Goal: Information Seeking & Learning: Learn about a topic

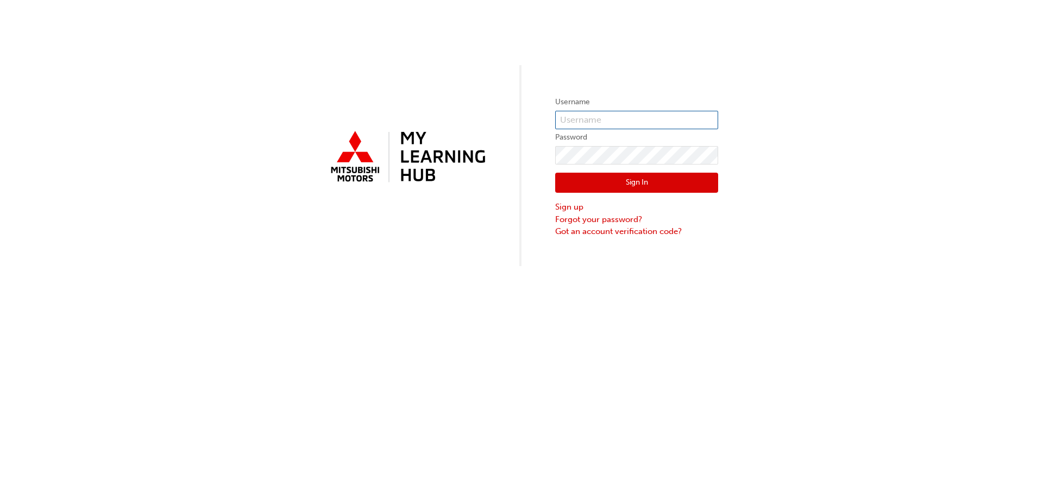
type input "0005832116"
click at [643, 180] on button "Sign In" at bounding box center [636, 183] width 163 height 21
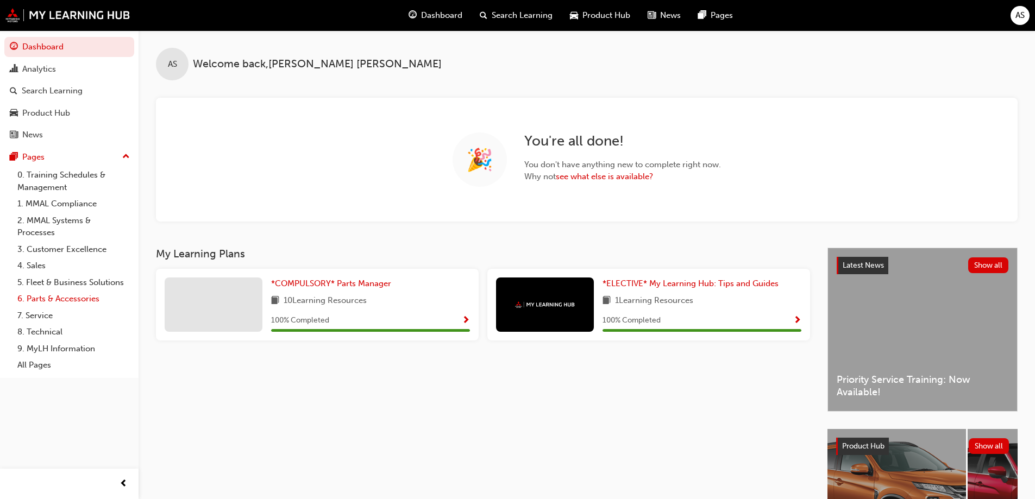
click at [48, 297] on link "6. Parts & Accessories" at bounding box center [73, 299] width 121 height 17
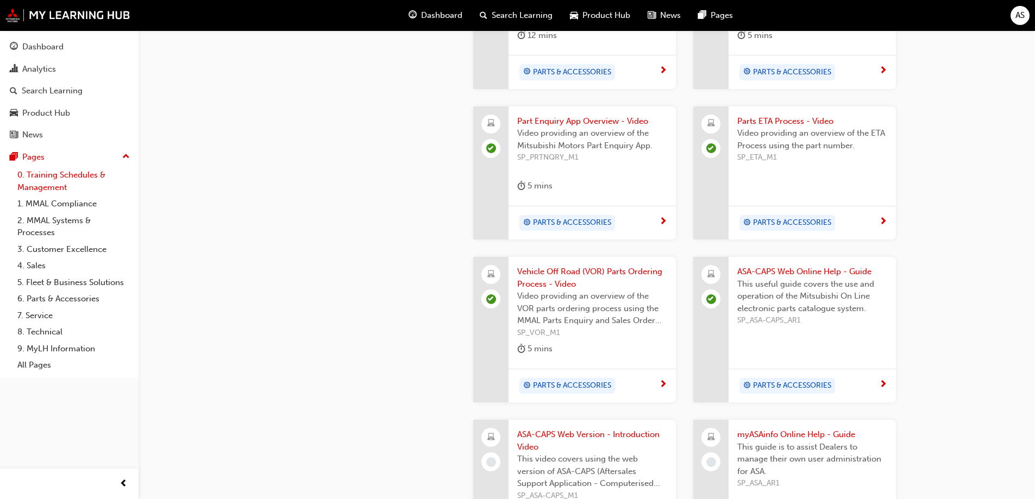
scroll to position [616, 0]
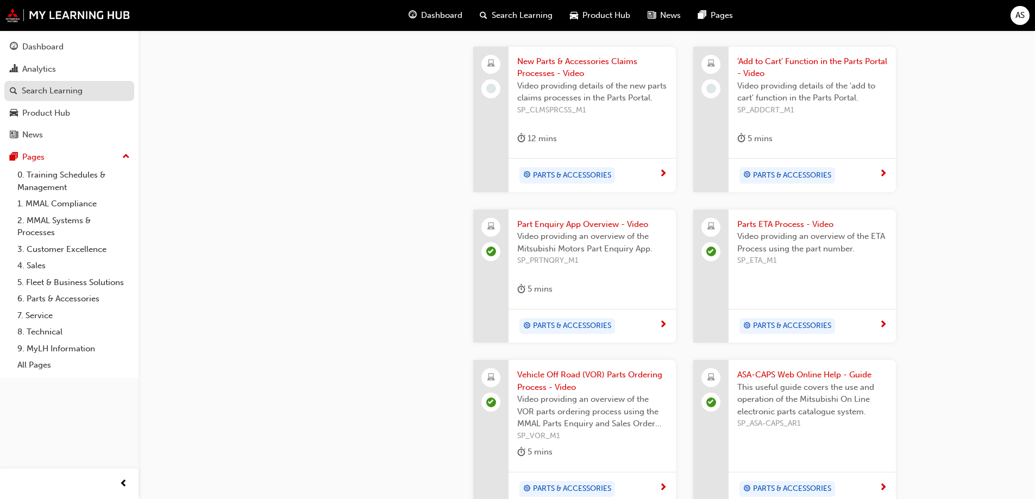
click at [45, 87] on div "Search Learning" at bounding box center [52, 91] width 61 height 12
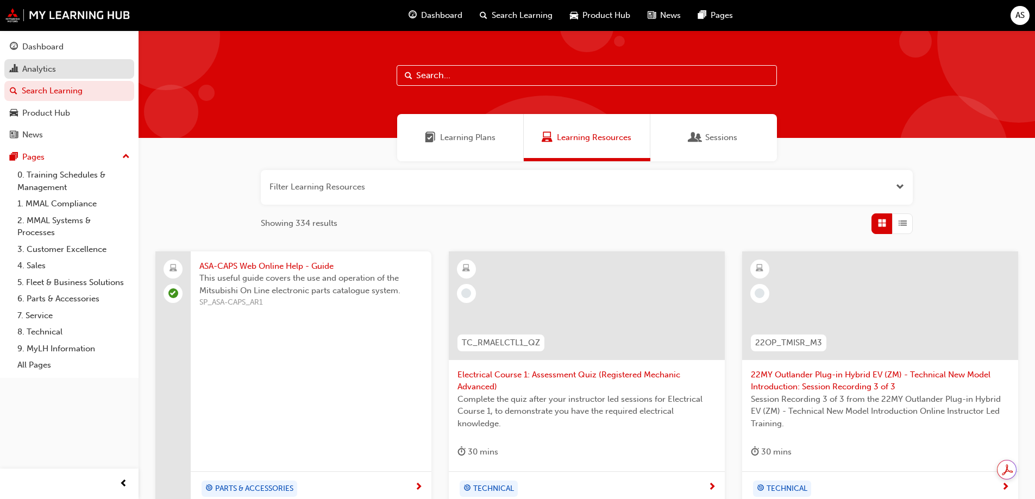
click at [36, 67] on div "Analytics" at bounding box center [39, 69] width 34 height 12
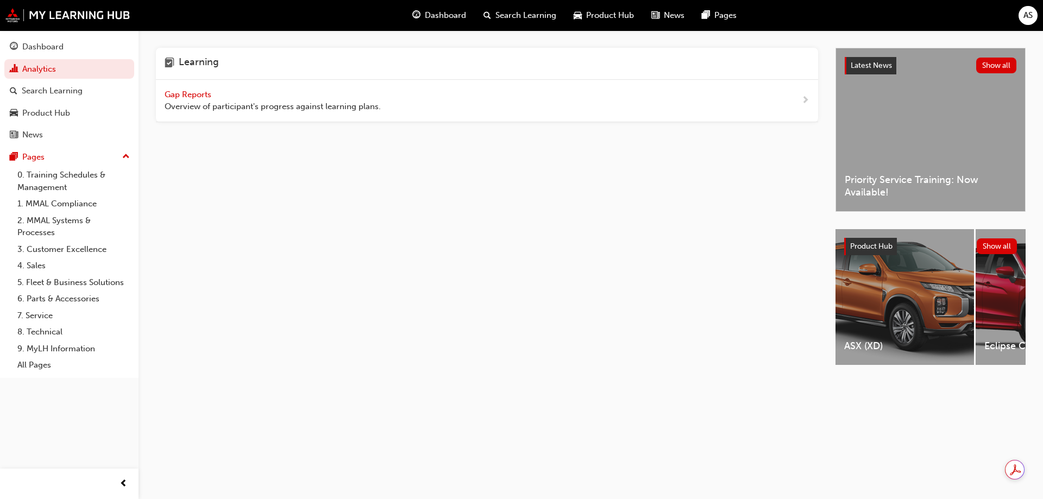
click at [191, 92] on span "Gap Reports" at bounding box center [189, 95] width 49 height 10
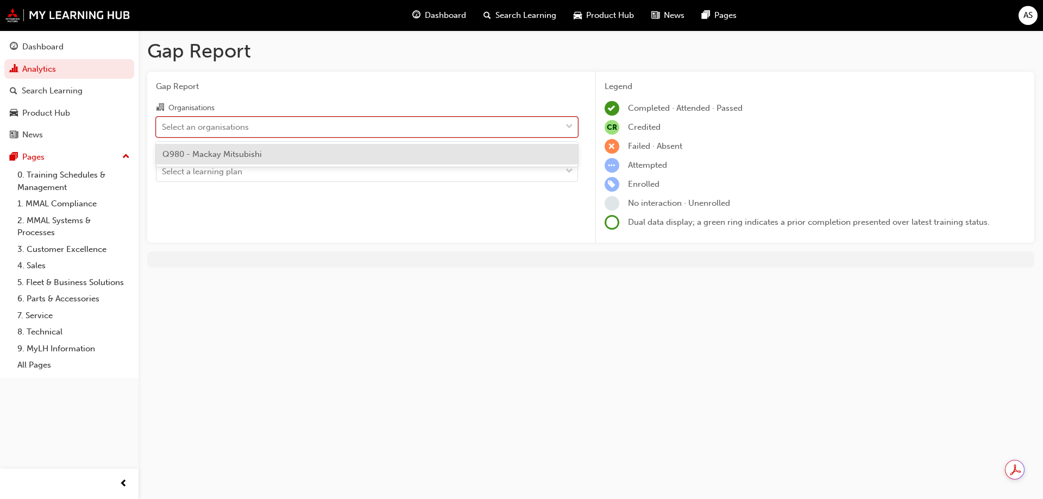
click at [254, 127] on div "Select an organisations" at bounding box center [359, 126] width 405 height 19
click at [163, 127] on input "Organisations option Q980 - Mackay Mitsubishi focused, 1 of 1. 1 result availab…" at bounding box center [162, 126] width 1 height 9
click at [245, 147] on div "Q980 - Mackay Mitsubishi" at bounding box center [367, 154] width 422 height 21
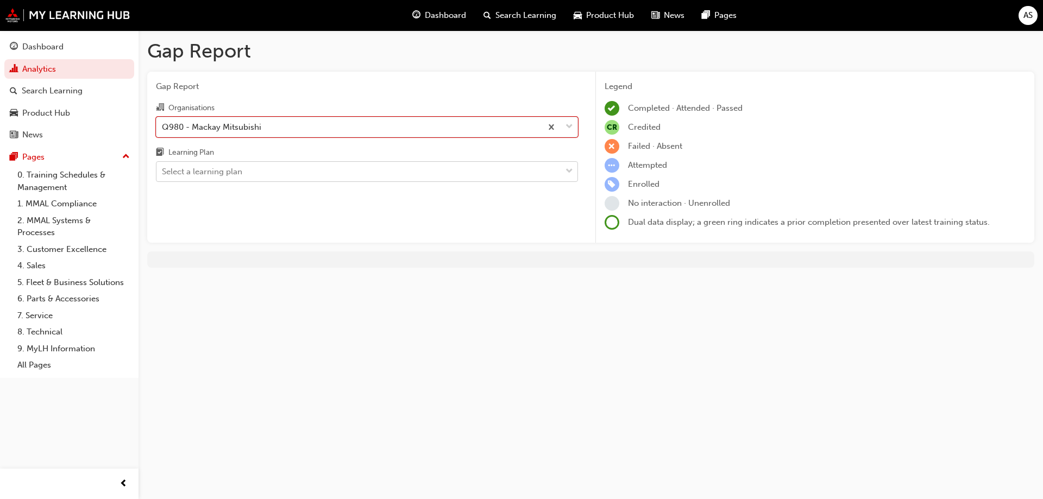
click at [251, 159] on div "Learning Plan" at bounding box center [367, 154] width 422 height 16
click at [163, 167] on input "Learning Plan Select a learning plan" at bounding box center [162, 171] width 1 height 9
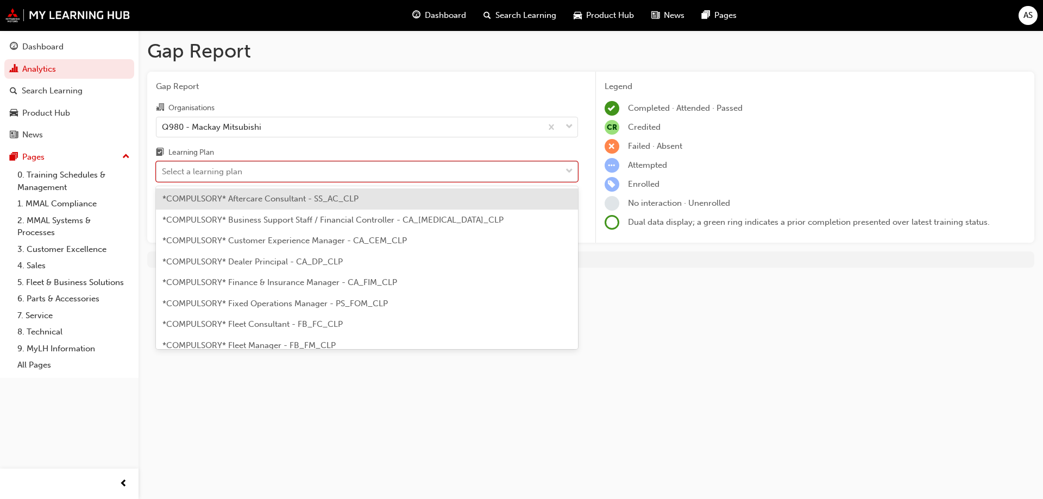
click at [251, 169] on div "Select a learning plan" at bounding box center [359, 171] width 405 height 19
click at [163, 169] on input "Learning Plan option *COMPULSORY* Aftercare Consultant - SS_AC_CLP focused, 1 o…" at bounding box center [162, 171] width 1 height 9
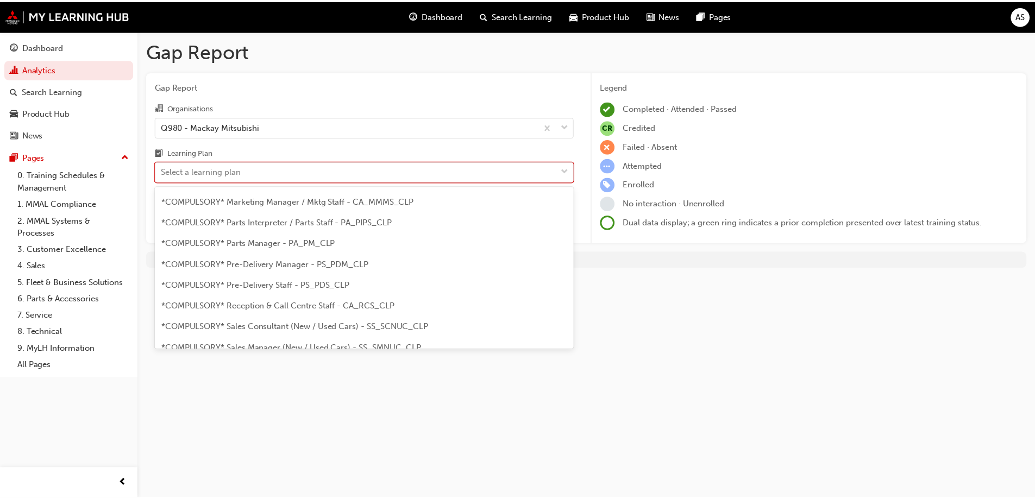
scroll to position [217, 0]
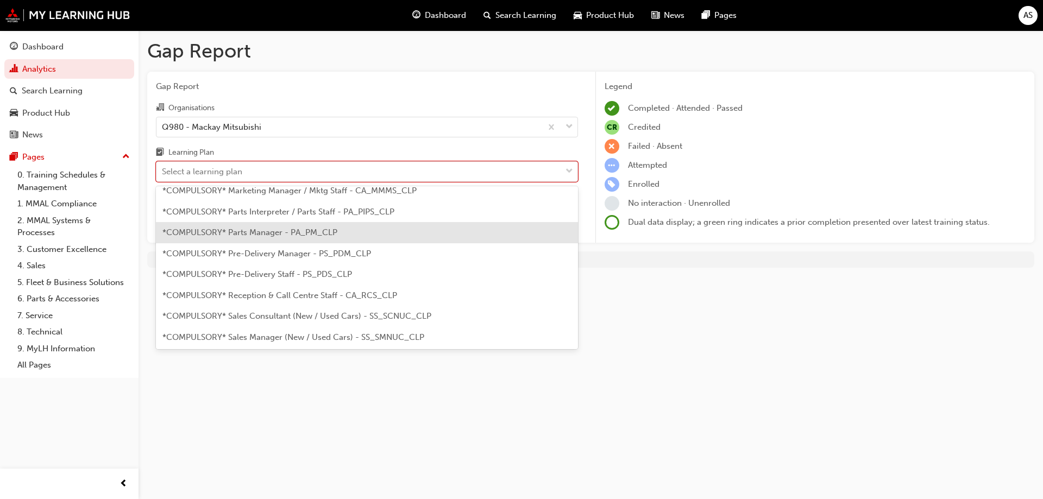
click at [253, 234] on span "*COMPULSORY* Parts Manager - PA_PM_CLP" at bounding box center [249, 233] width 175 height 10
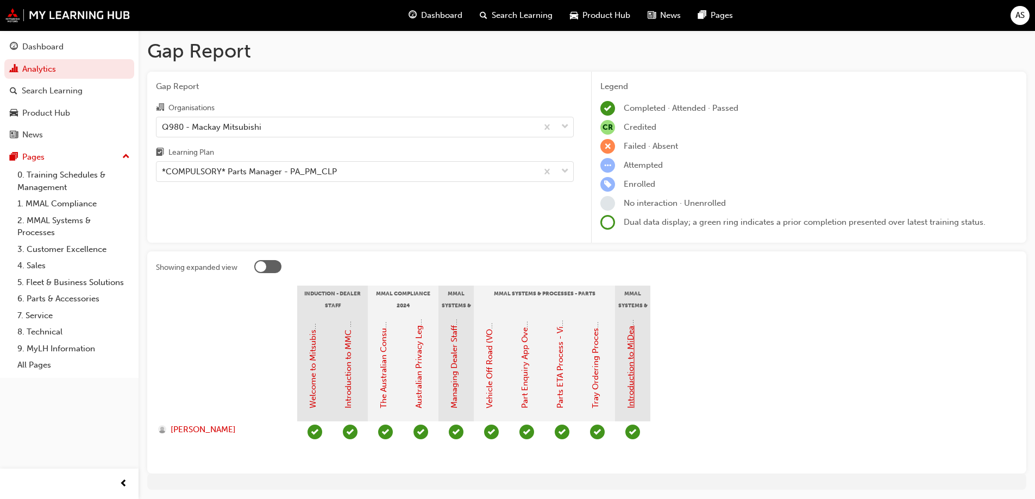
click at [628, 393] on link "Introduction to MiDealerAssist" at bounding box center [631, 352] width 10 height 114
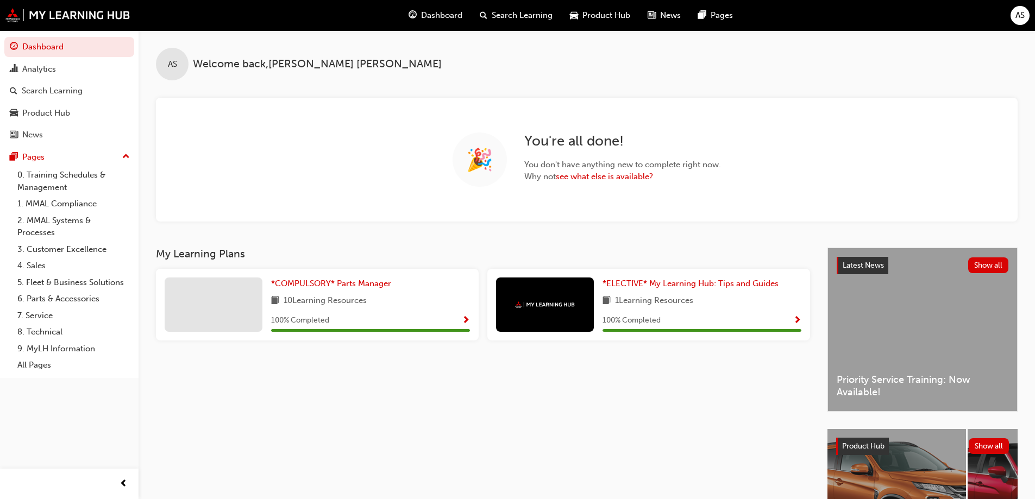
click at [1025, 15] on span "AS" at bounding box center [1020, 15] width 9 height 12
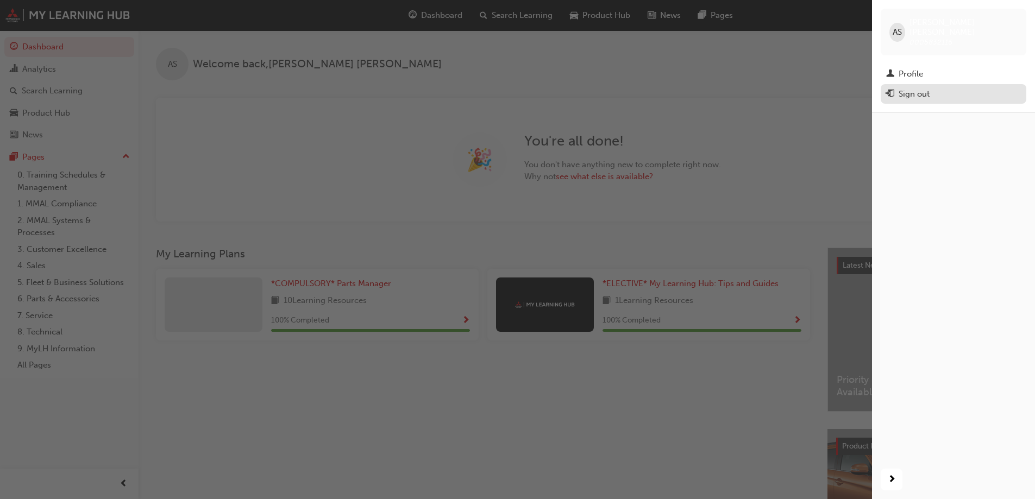
click at [940, 87] on div "Sign out" at bounding box center [953, 94] width 135 height 14
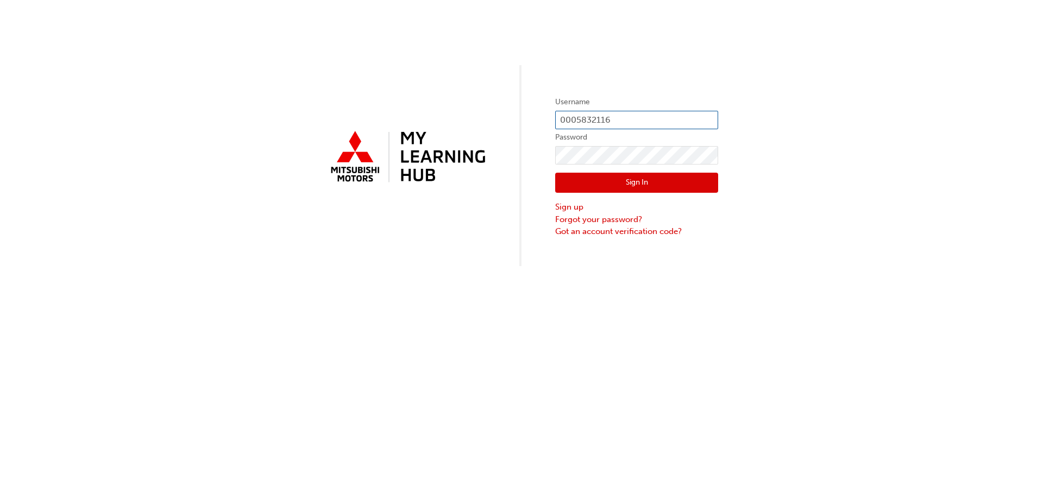
drag, startPoint x: 617, startPoint y: 118, endPoint x: 449, endPoint y: 135, distance: 168.7
click at [449, 135] on div "Username 0005832116 Password Sign In Sign up Forgot your password? Got an accou…" at bounding box center [521, 133] width 1043 height 266
type input "0005490177"
click at [577, 179] on button "Sign In" at bounding box center [636, 183] width 163 height 21
